Goal: Transaction & Acquisition: Book appointment/travel/reservation

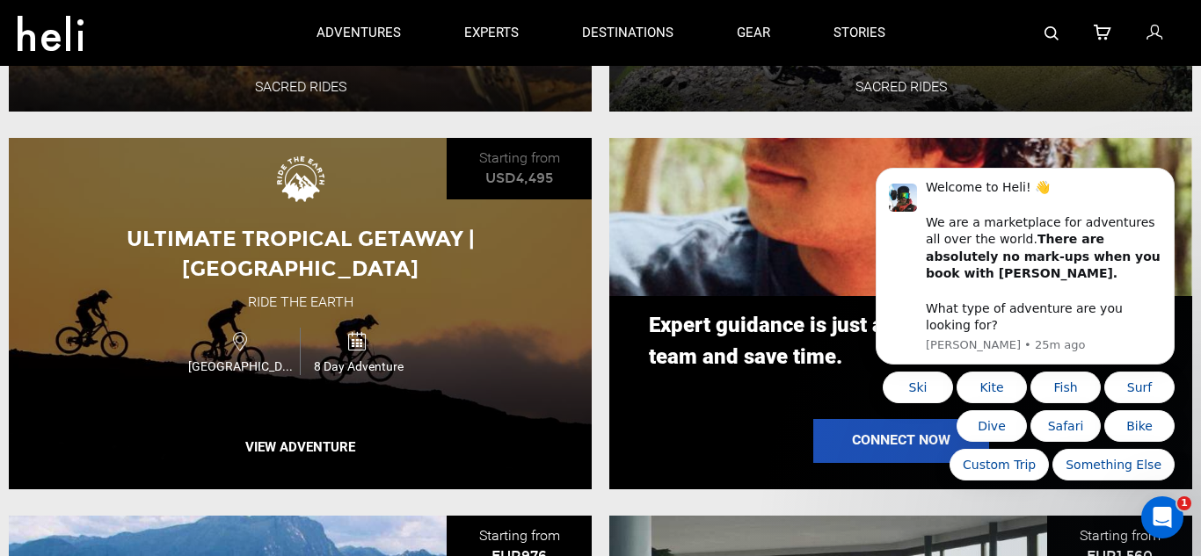
scroll to position [1682, 0]
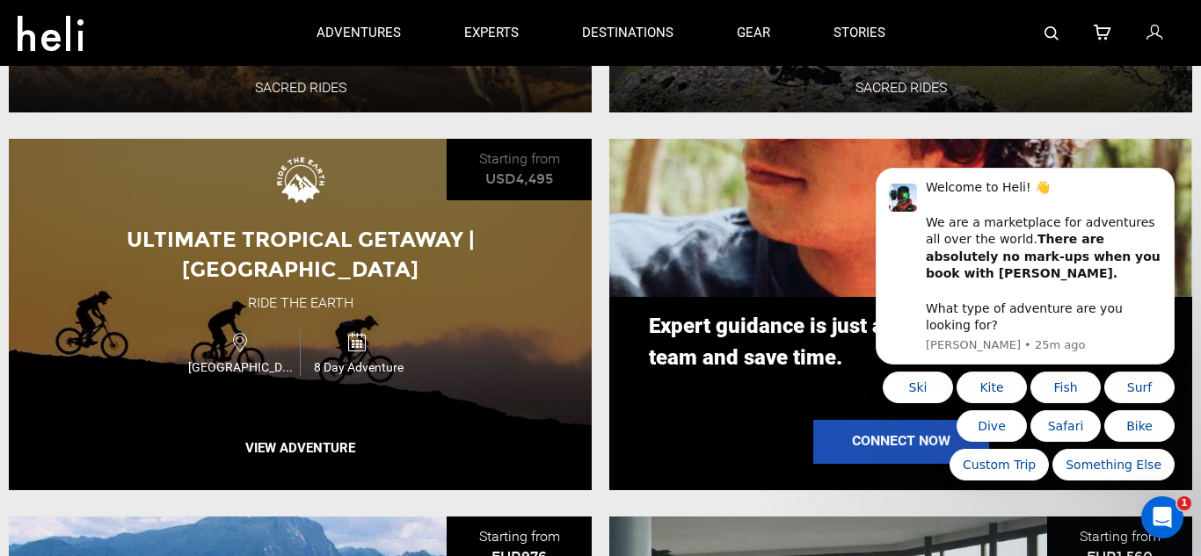
click at [407, 286] on div "Ultimate Tropical Getaway | [GEOGRAPHIC_DATA] Ride the Earth [GEOGRAPHIC_DATA] …" at bounding box center [300, 315] width 583 height 352
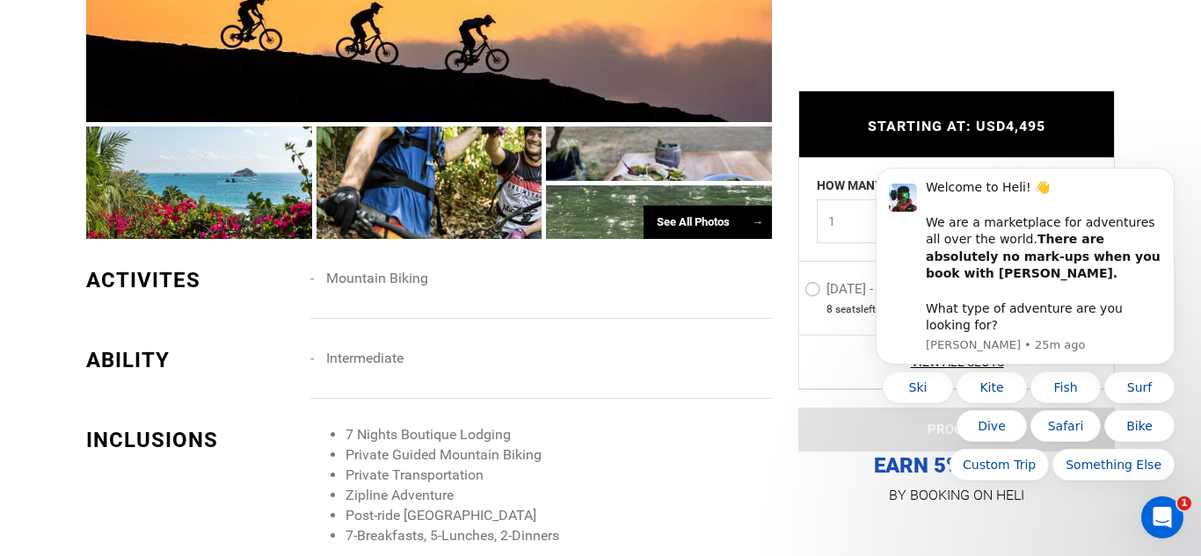
scroll to position [1324, 0]
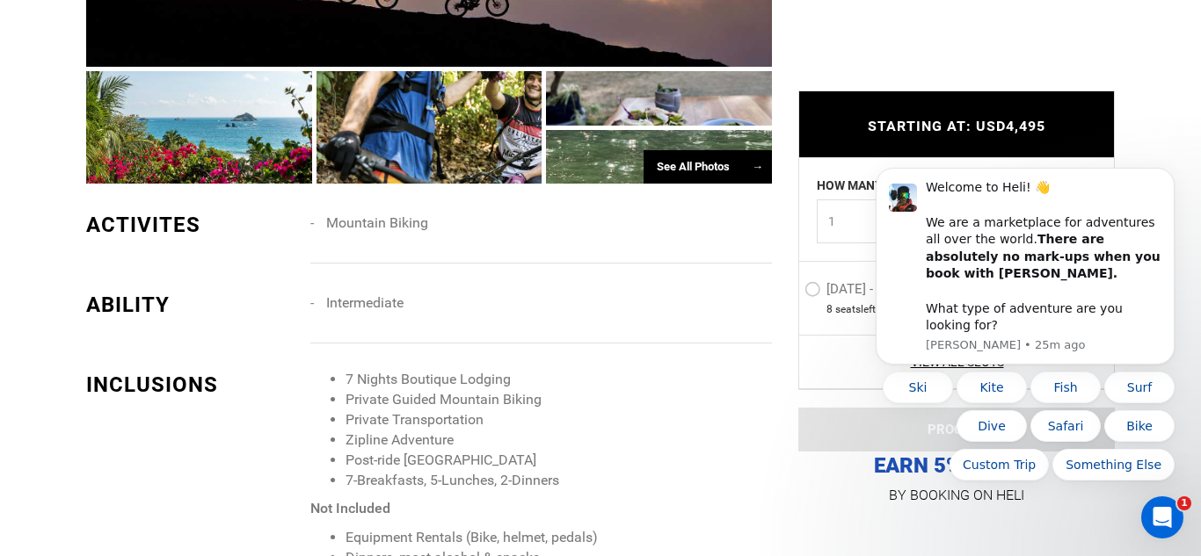
click at [718, 165] on div "See All Photos →" at bounding box center [707, 167] width 128 height 34
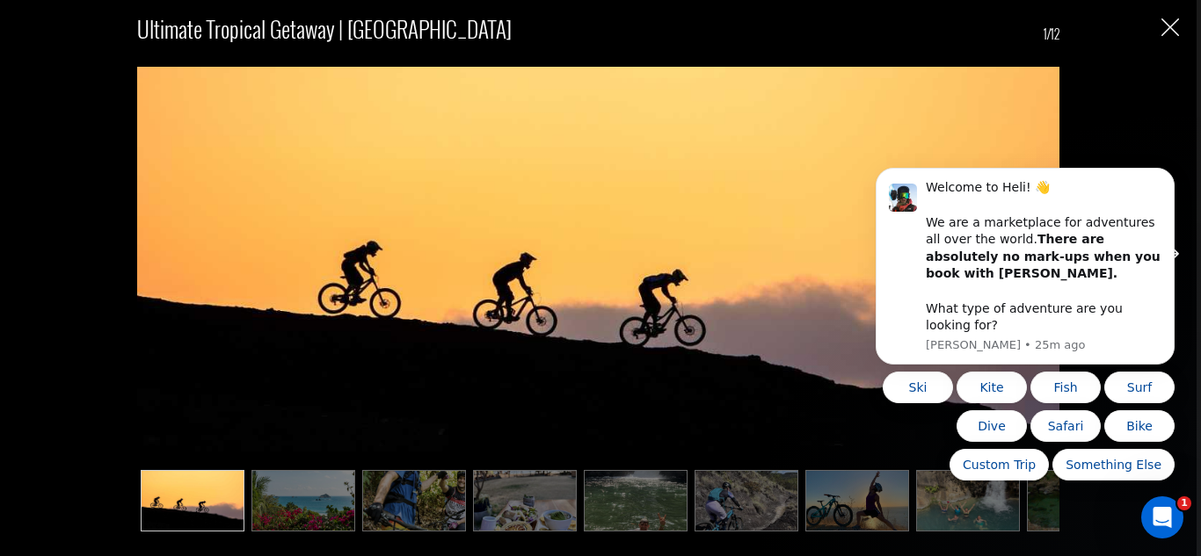
click at [510, 501] on img at bounding box center [525, 501] width 104 height 62
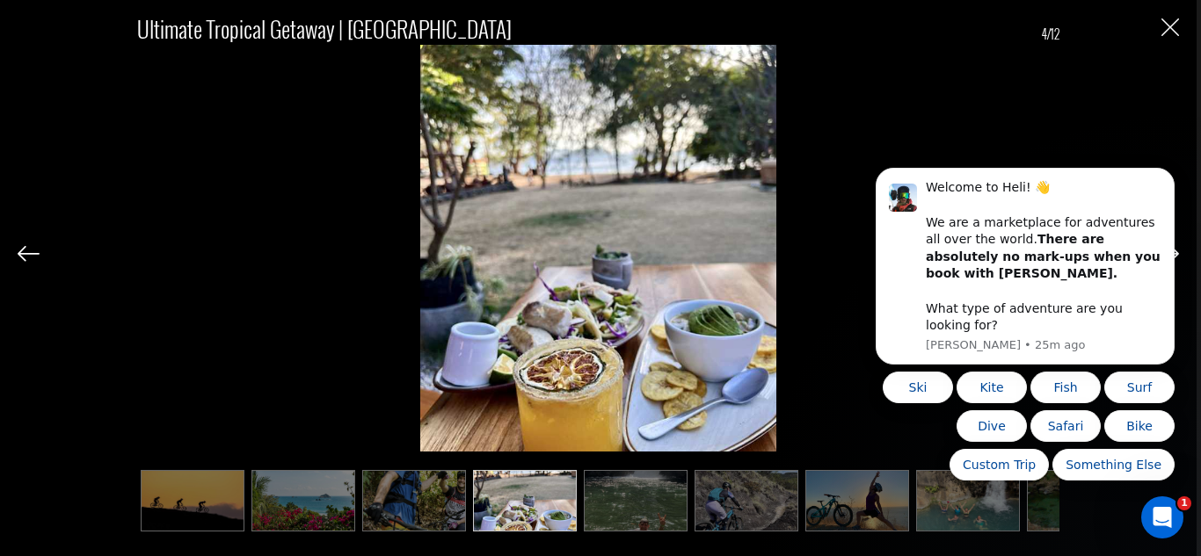
click at [628, 492] on img at bounding box center [636, 501] width 104 height 62
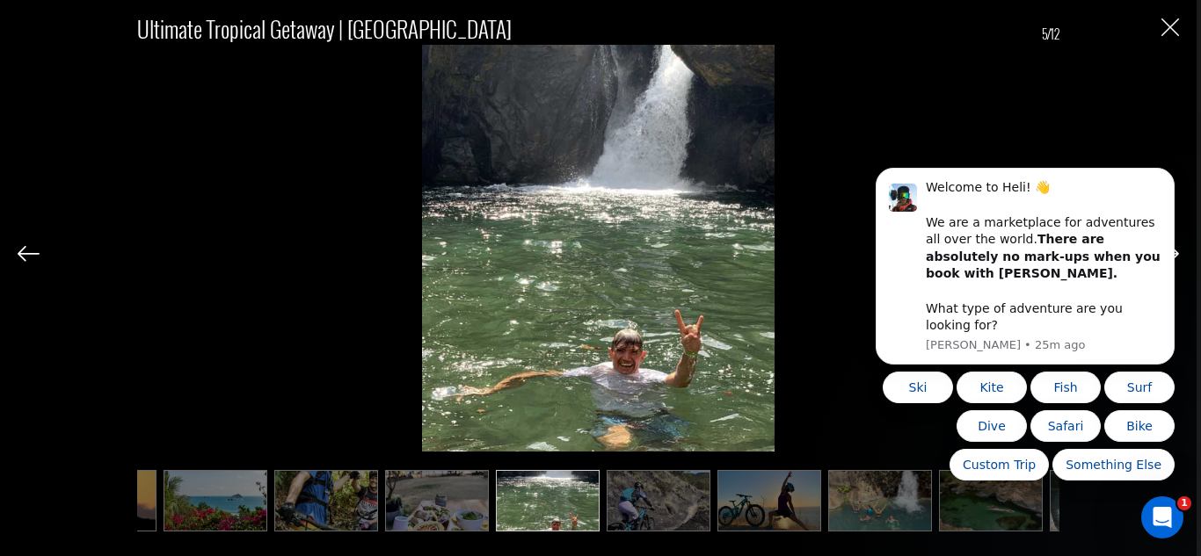
scroll to position [0, 88]
click at [666, 489] on img at bounding box center [659, 501] width 104 height 62
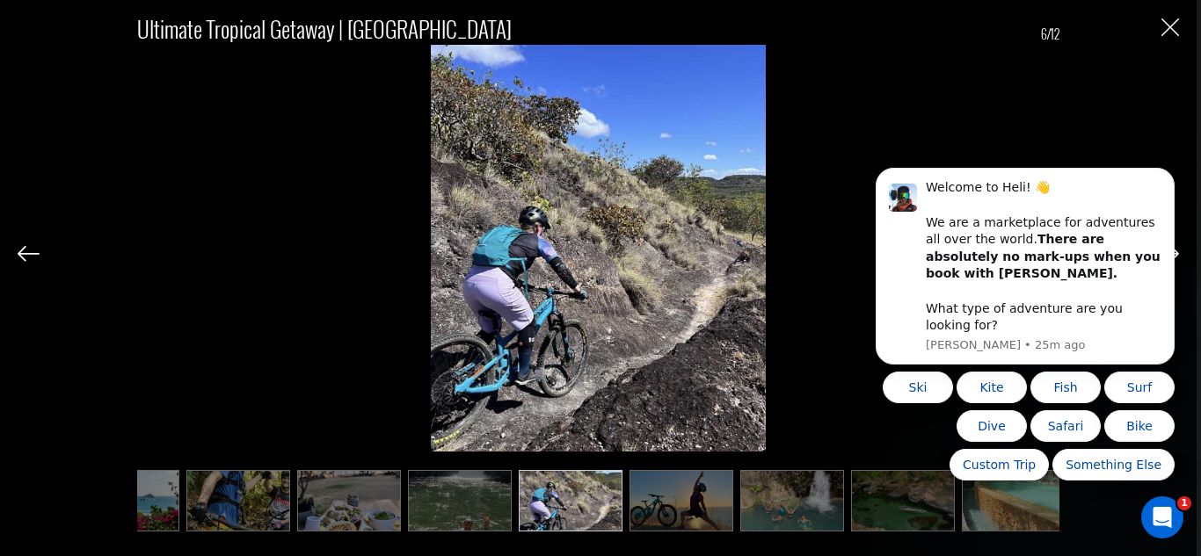
scroll to position [0, 176]
click at [666, 489] on img at bounding box center [681, 501] width 104 height 62
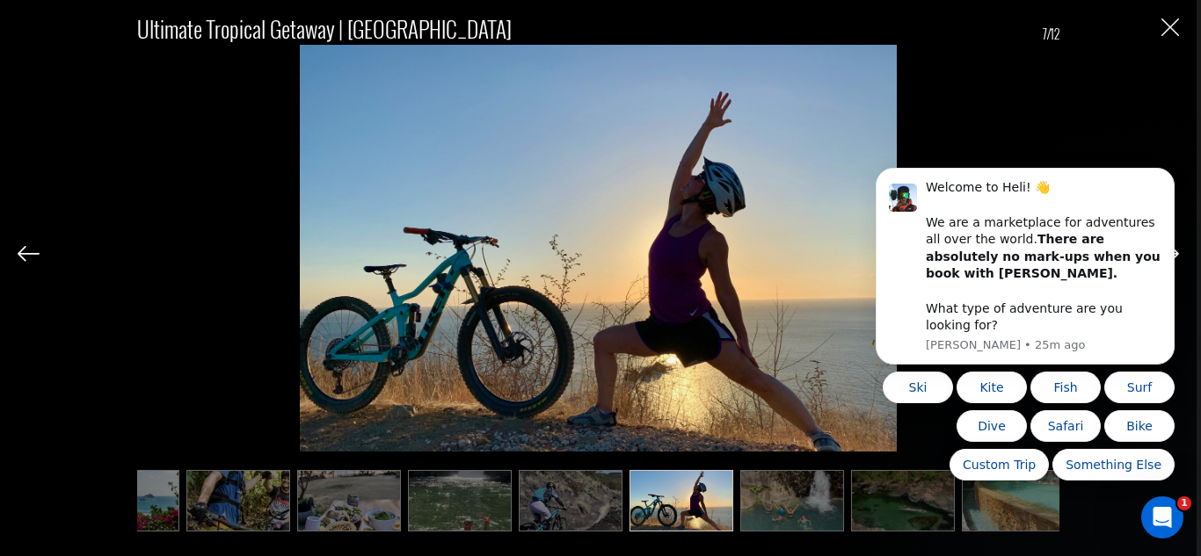
scroll to position [0, 264]
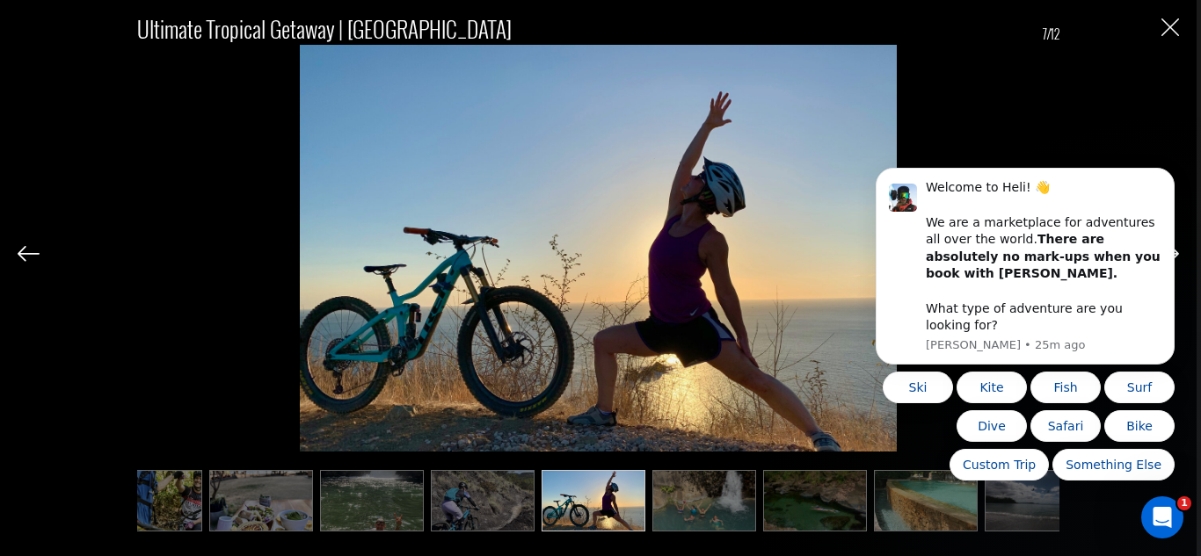
click at [666, 489] on img at bounding box center [704, 501] width 104 height 62
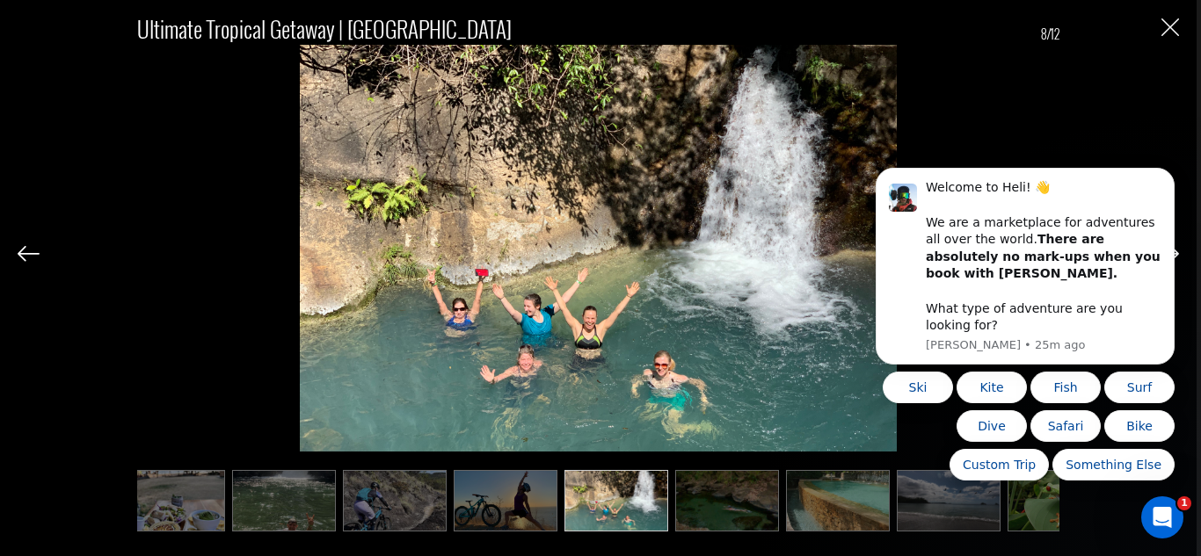
scroll to position [0, 352]
